Goal: Information Seeking & Learning: Find specific page/section

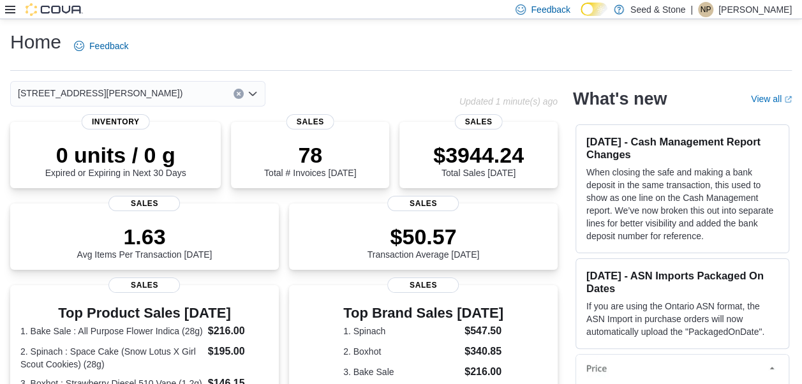
click at [1, 5] on div "Feedback Dark Mode Seed & Stone | NP Natalyn Parsons" at bounding box center [401, 9] width 802 height 19
click at [7, 8] on icon at bounding box center [10, 9] width 10 height 10
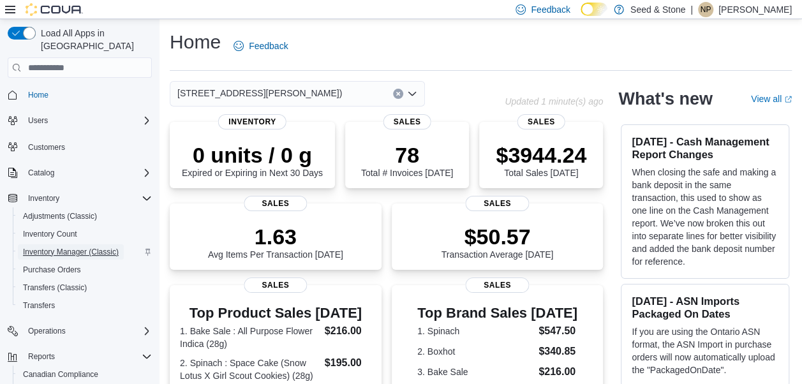
click at [50, 247] on span "Inventory Manager (Classic)" at bounding box center [71, 252] width 96 height 10
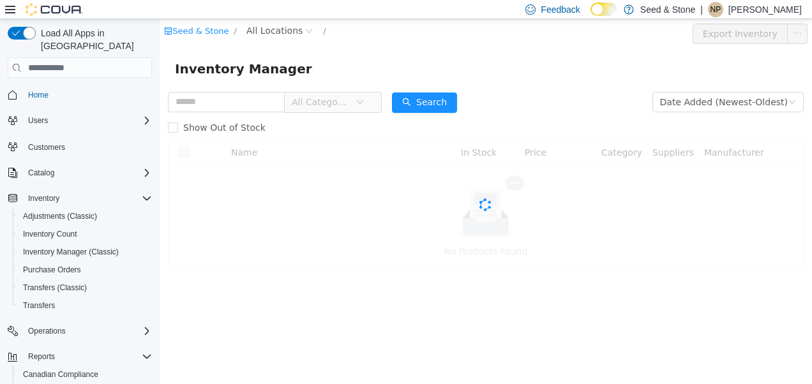
click at [11, 8] on icon at bounding box center [10, 9] width 10 height 10
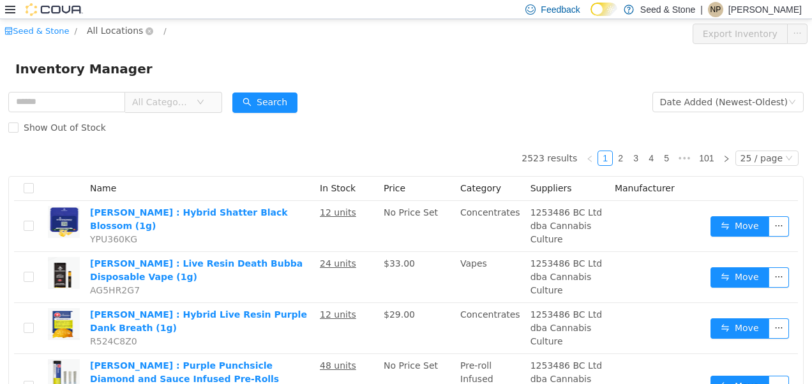
click at [111, 34] on span "All Locations" at bounding box center [115, 31] width 56 height 14
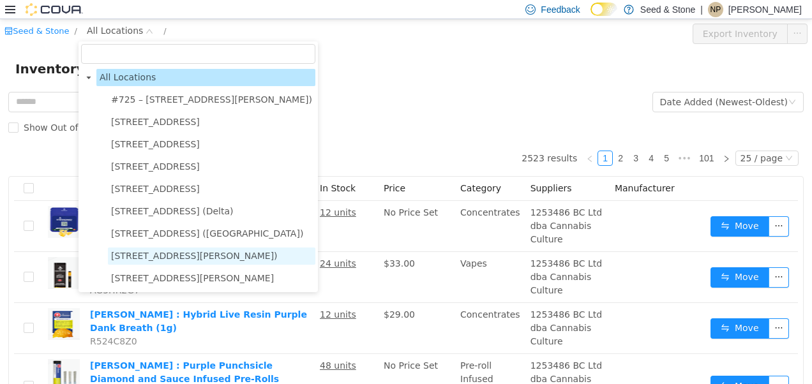
click at [172, 250] on span "8050 Lickman Road # 103 (Chilliwack)" at bounding box center [211, 256] width 207 height 17
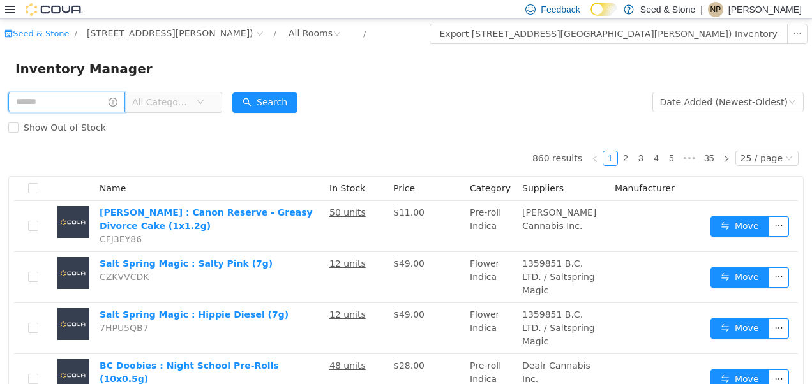
click at [93, 96] on input "text" at bounding box center [66, 102] width 117 height 20
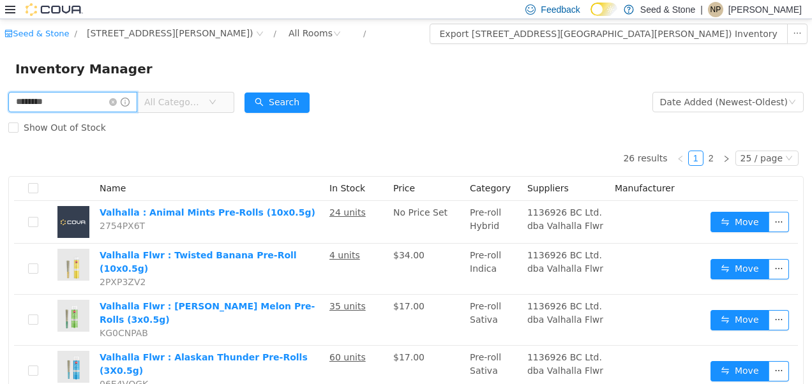
drag, startPoint x: 112, startPoint y: 99, endPoint x: 0, endPoint y: 73, distance: 115.2
click at [0, 73] on html "Seed & Stone / 8050 Lickman Road # 103 (Chilliwack) / All Rooms / Export 8050 L…" at bounding box center [406, 201] width 812 height 365
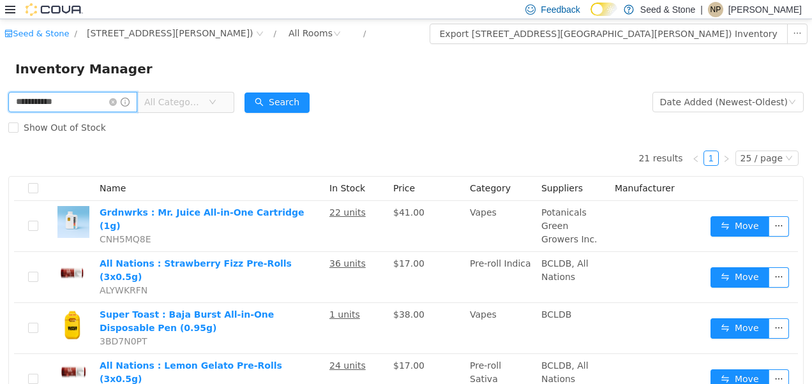
drag, startPoint x: 107, startPoint y: 98, endPoint x: 0, endPoint y: 81, distance: 108.6
click at [0, 81] on html "**********" at bounding box center [406, 201] width 812 height 365
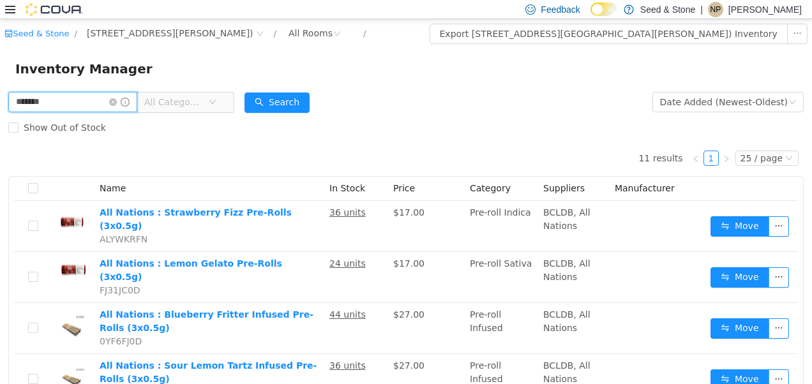
drag, startPoint x: 91, startPoint y: 96, endPoint x: 0, endPoint y: 73, distance: 93.5
click at [0, 73] on html "Seed & Stone / 8050 Lickman Road # 103 (Chilliwack) / All Rooms / Export 8050 L…" at bounding box center [406, 201] width 812 height 365
type input "***"
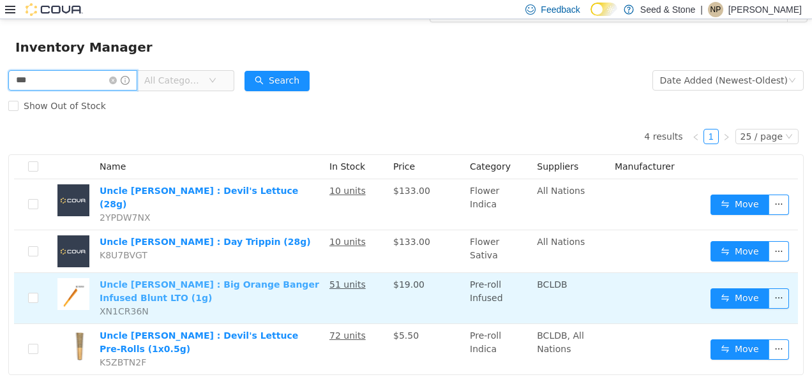
scroll to position [23, 0]
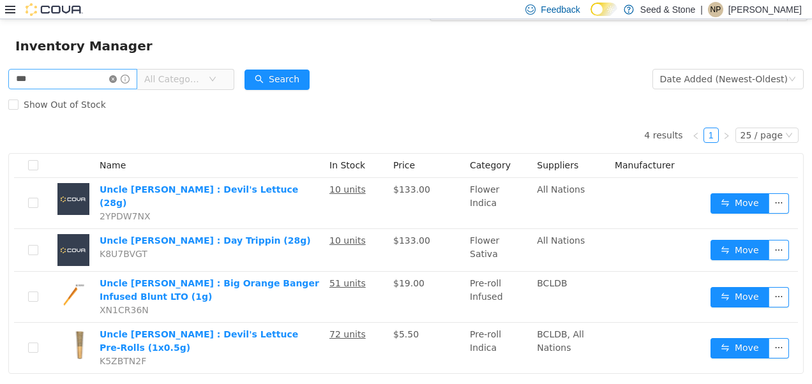
click at [117, 79] on icon "icon: close-circle" at bounding box center [113, 79] width 8 height 8
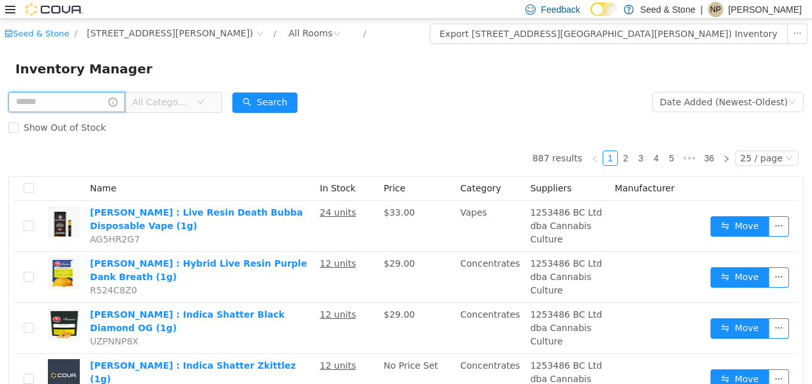
click at [82, 105] on input "text" at bounding box center [66, 102] width 117 height 20
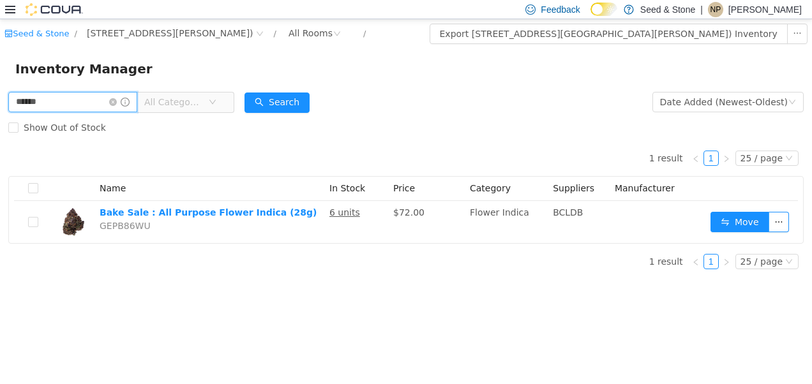
type input "******"
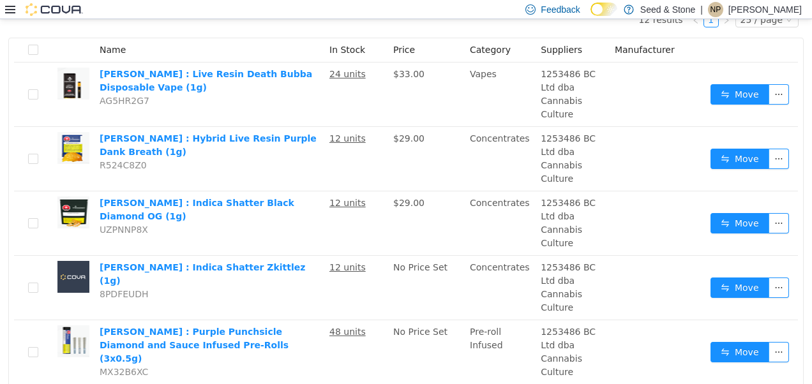
scroll to position [142, 0]
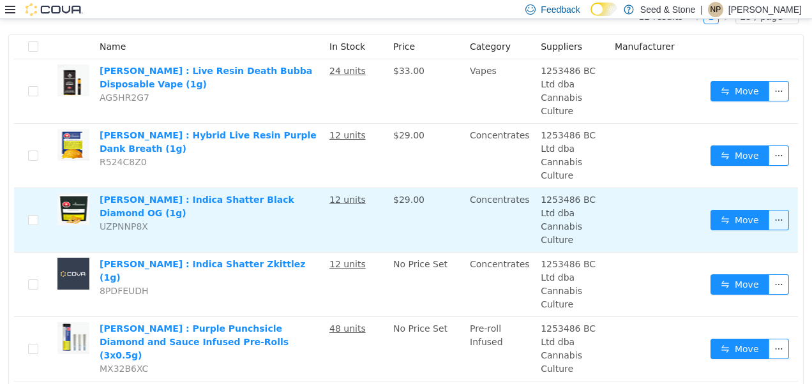
click at [400, 200] on td "$29.00" at bounding box center [426, 220] width 77 height 64
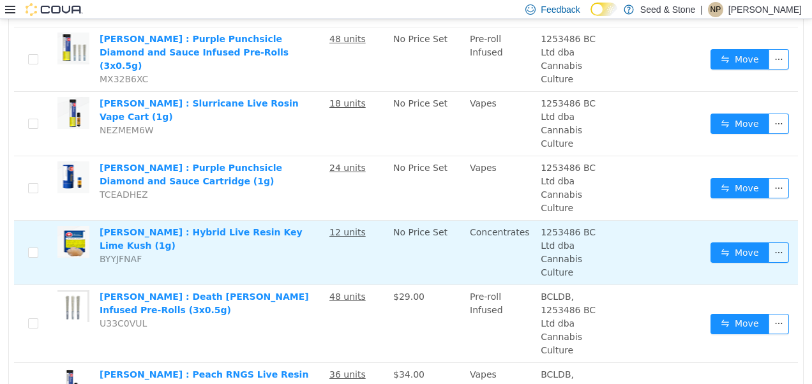
scroll to position [516, 0]
